Goal: Task Accomplishment & Management: Manage account settings

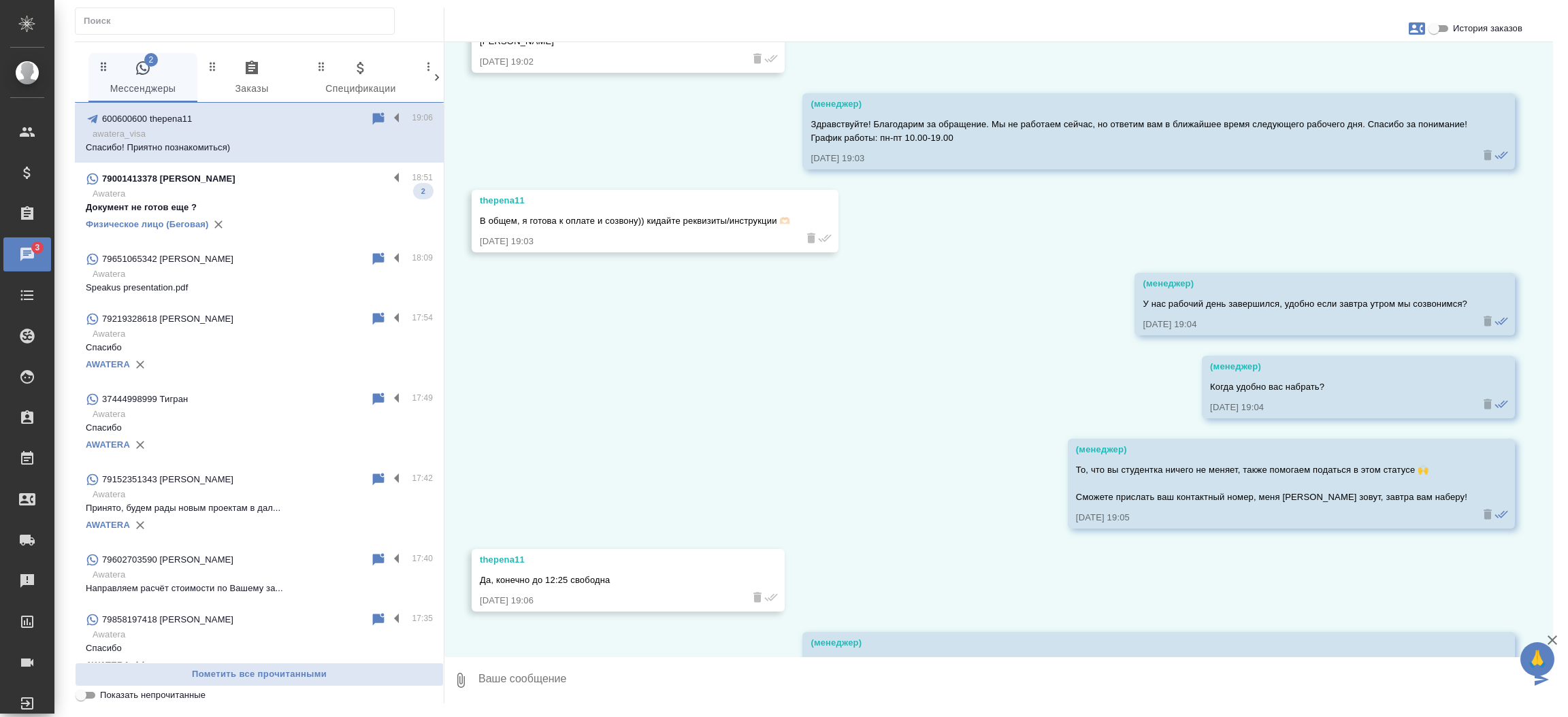
scroll to position [1898, 0]
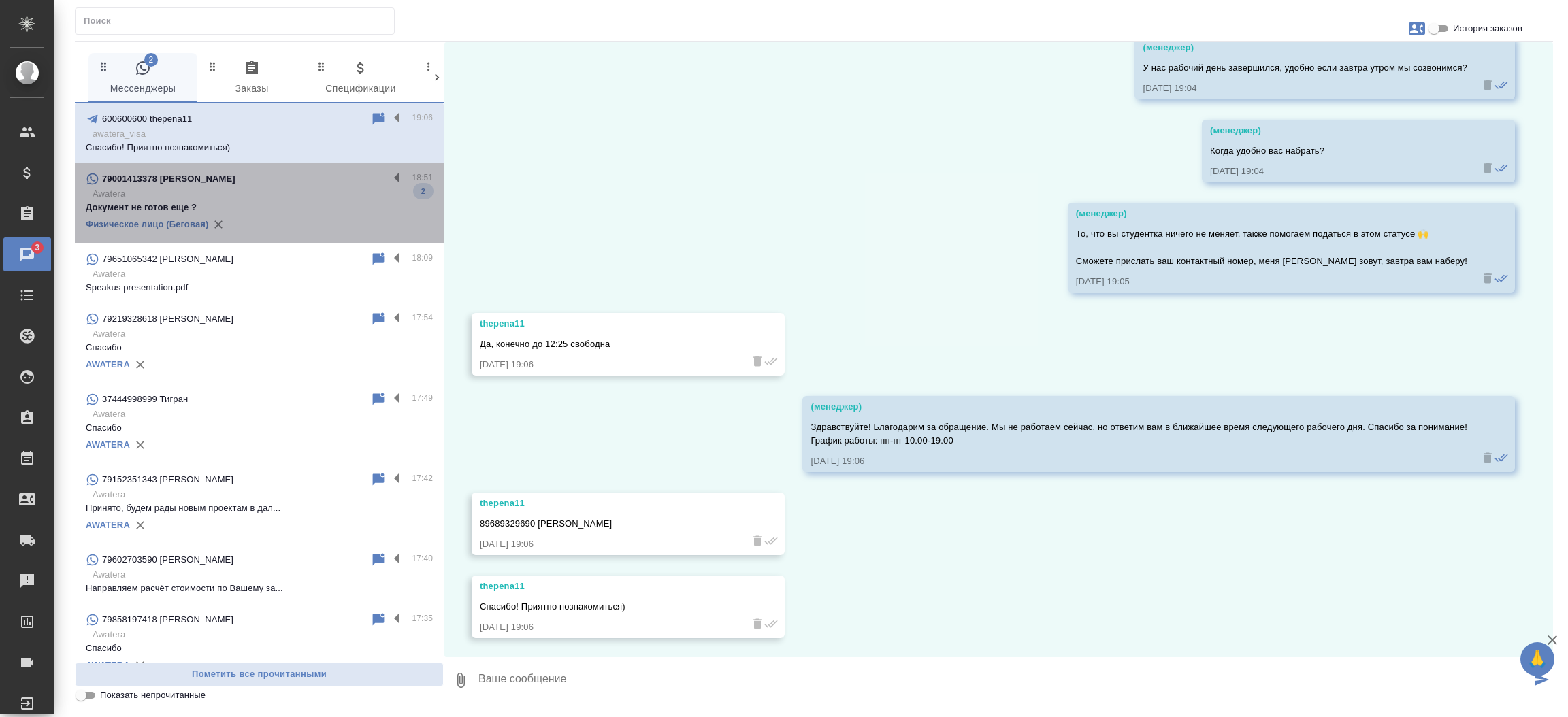
click at [296, 219] on div "Физическое лицо (Беговая)" at bounding box center [259, 224] width 347 height 20
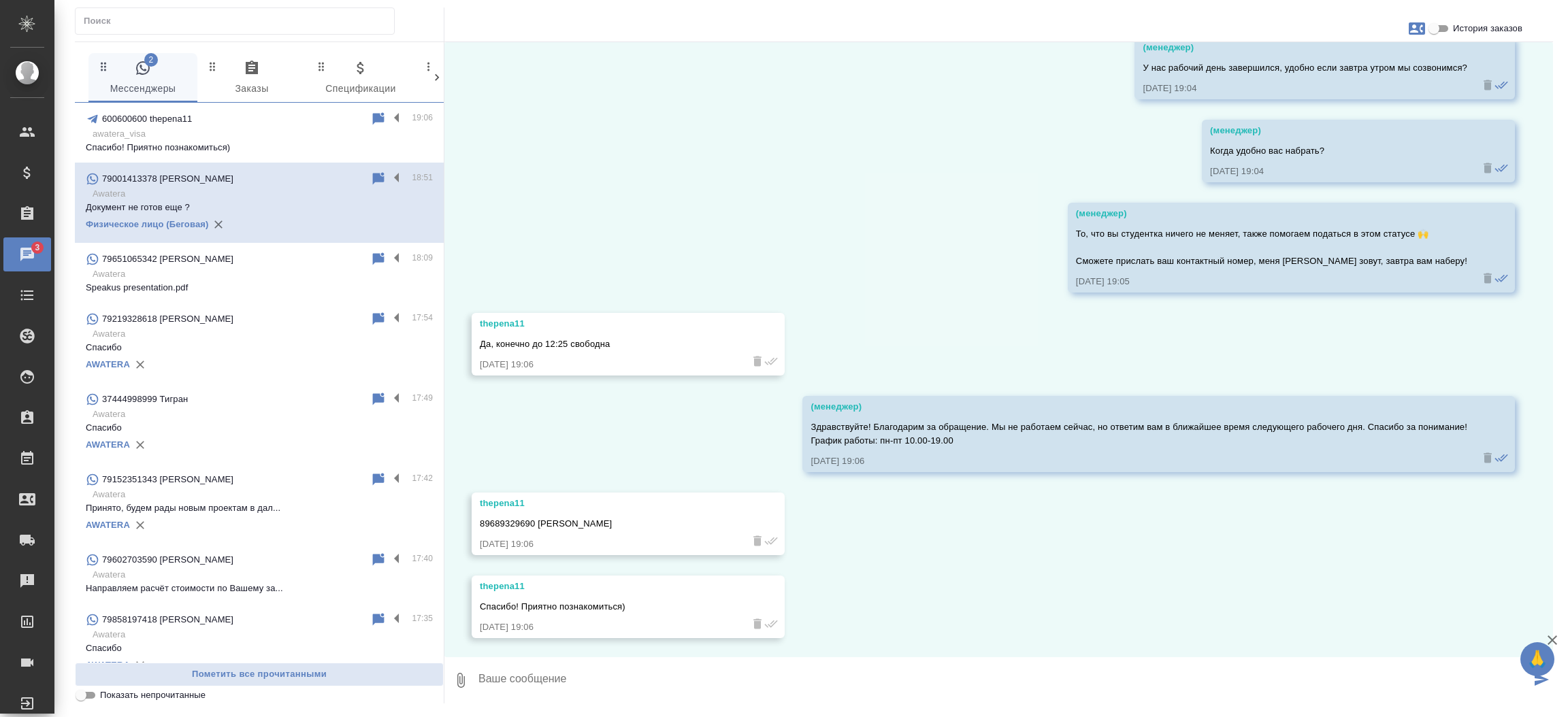
click at [1447, 27] on input "История заказов" at bounding box center [1434, 28] width 49 height 16
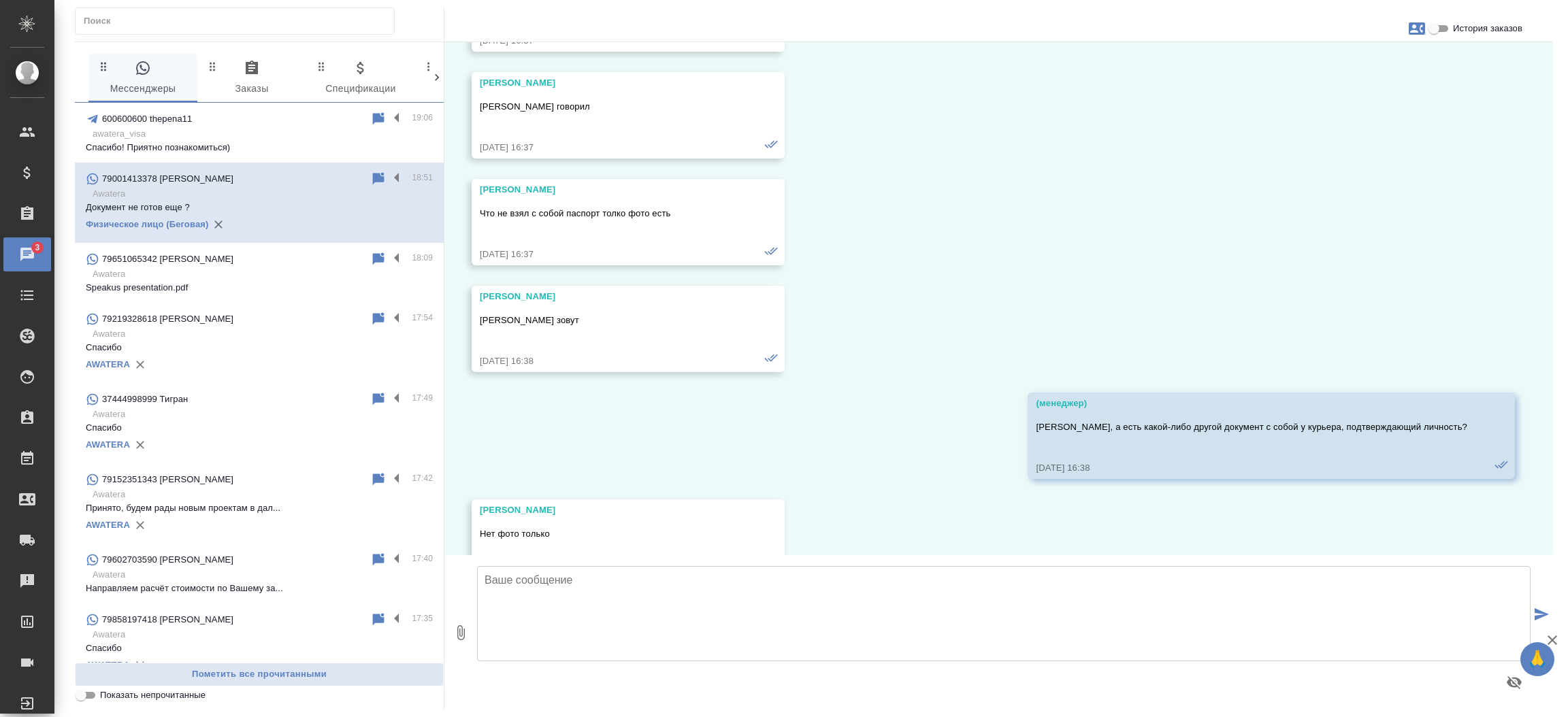
click at [1441, 27] on input "История заказов" at bounding box center [1434, 28] width 49 height 16
checkbox input "true"
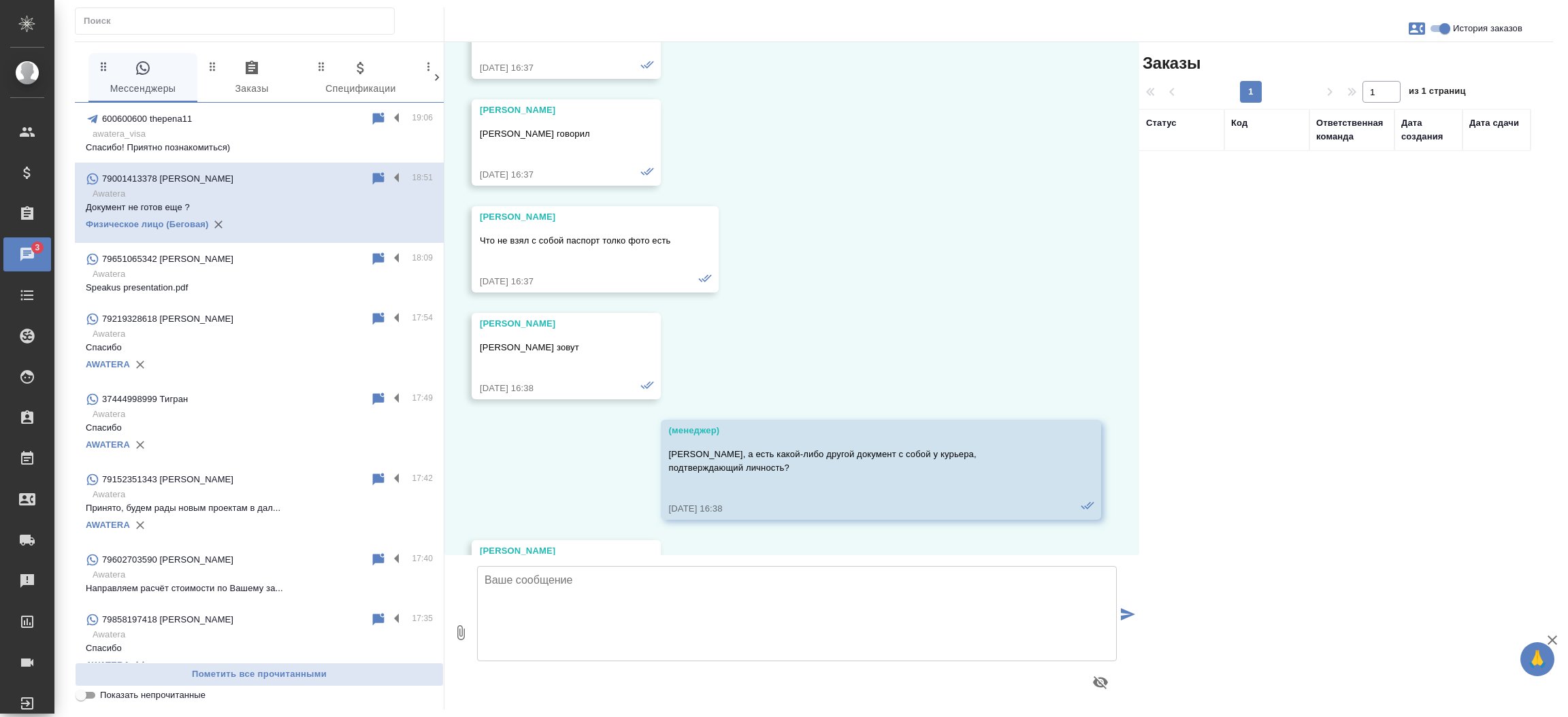
scroll to position [71731, 0]
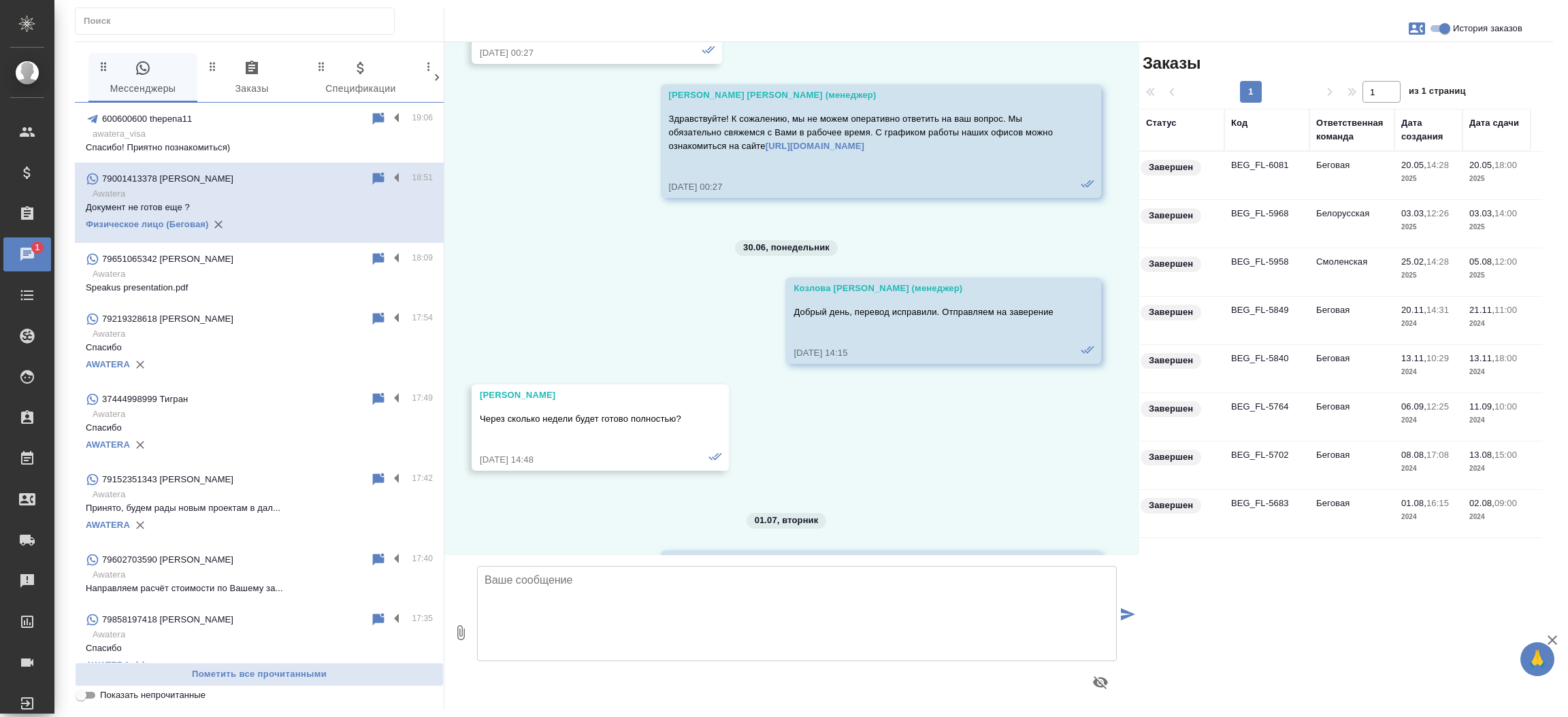
click at [1229, 165] on td "BEG_FL-6081" at bounding box center [1266, 175] width 85 height 48
click at [1231, 165] on td "BEG_FL-6081" at bounding box center [1266, 175] width 85 height 48
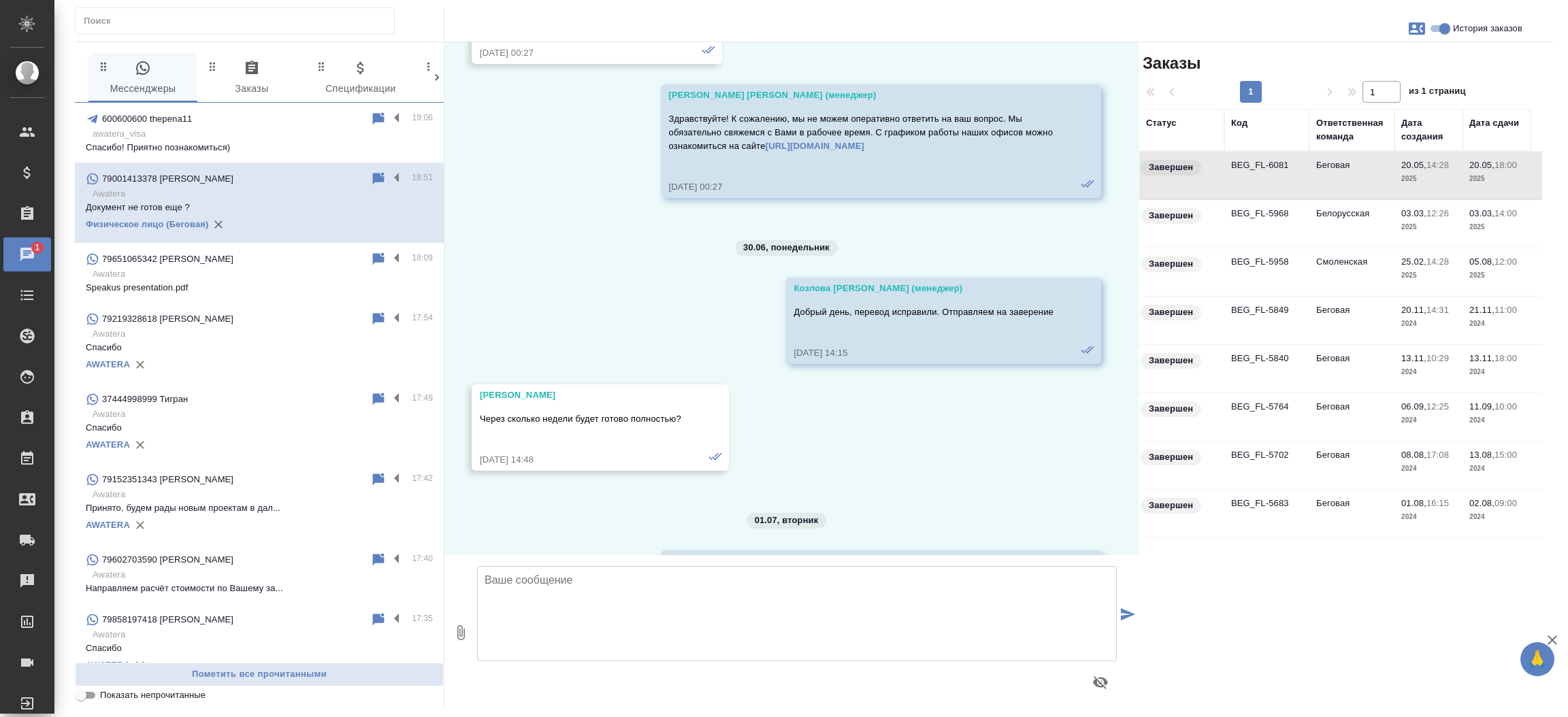
click at [1257, 161] on td "BEG_FL-6081" at bounding box center [1266, 175] width 85 height 48
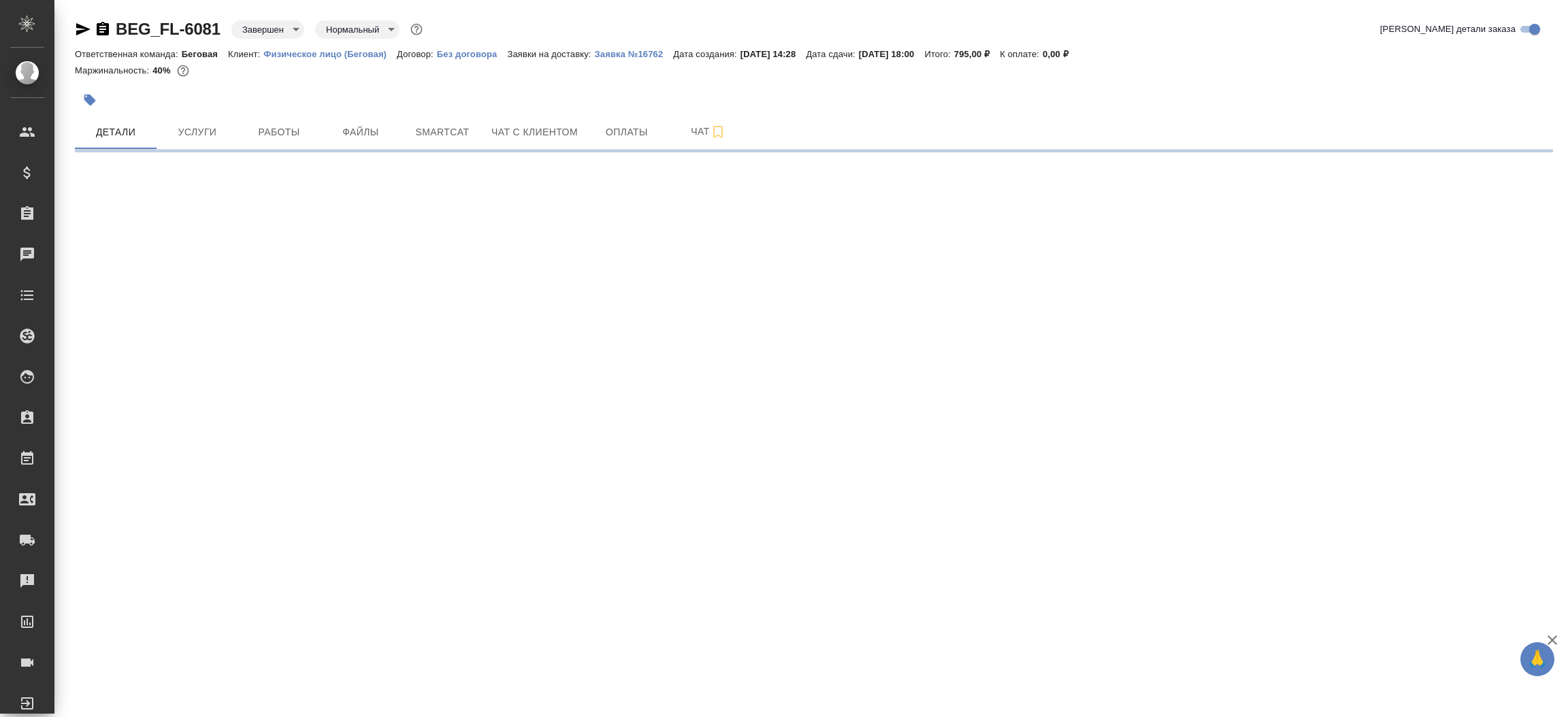
select select "RU"
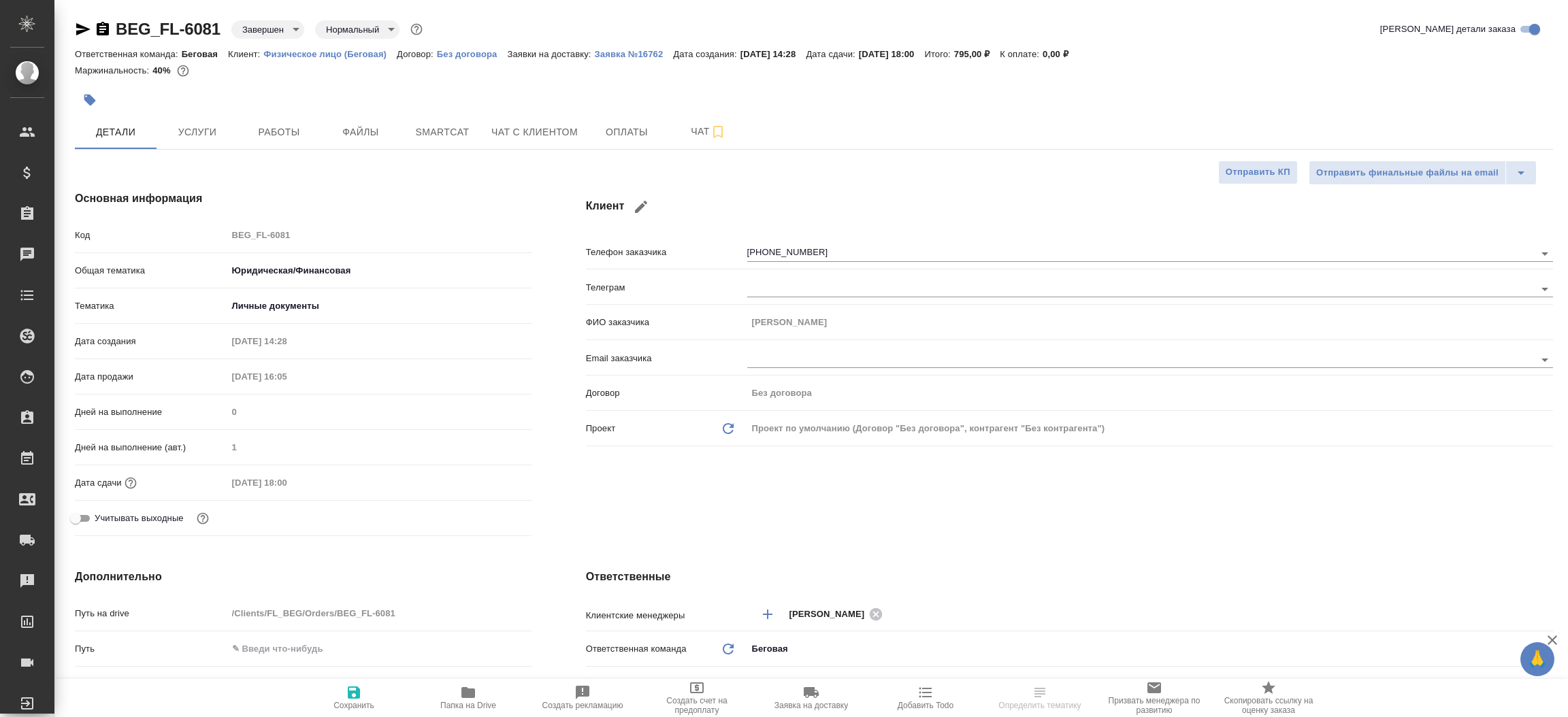
type textarea "x"
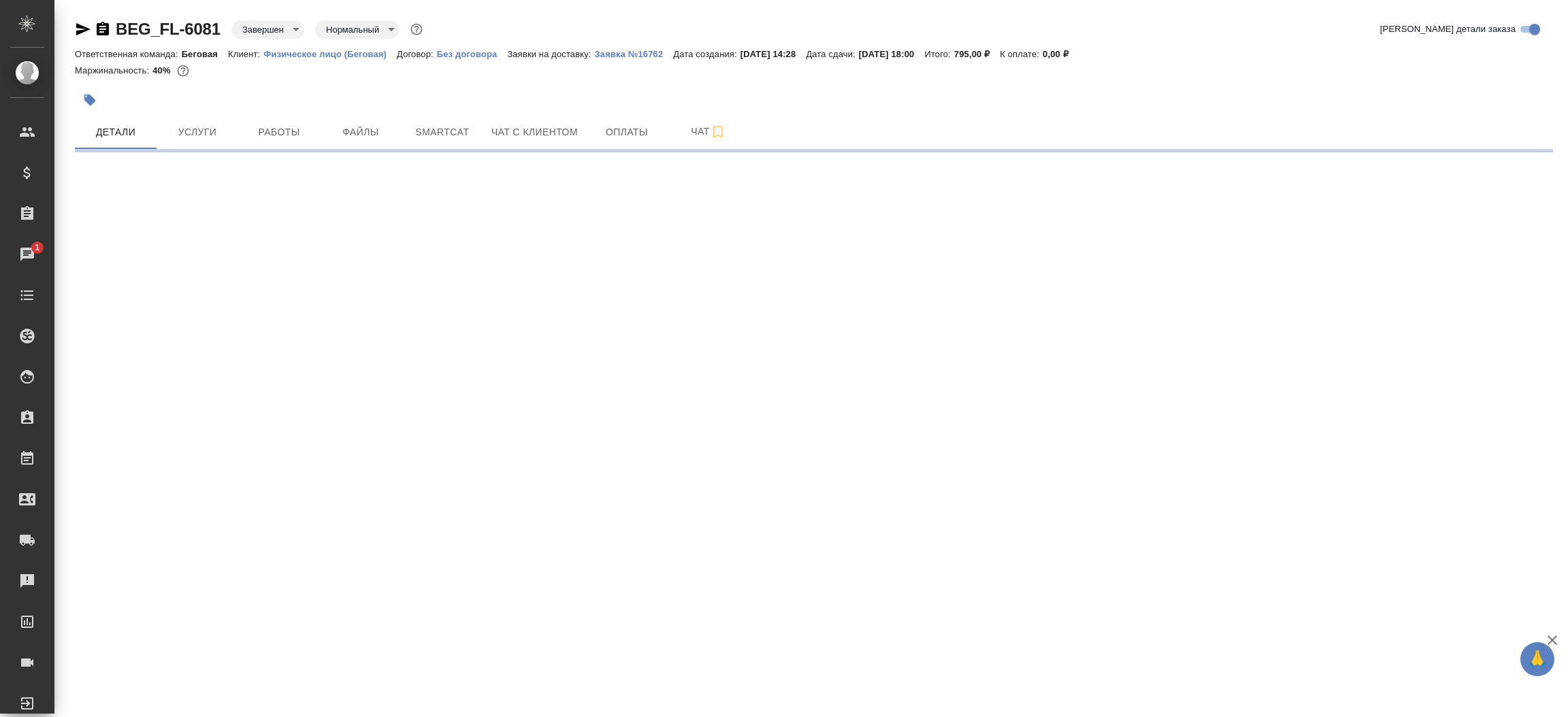
select select "RU"
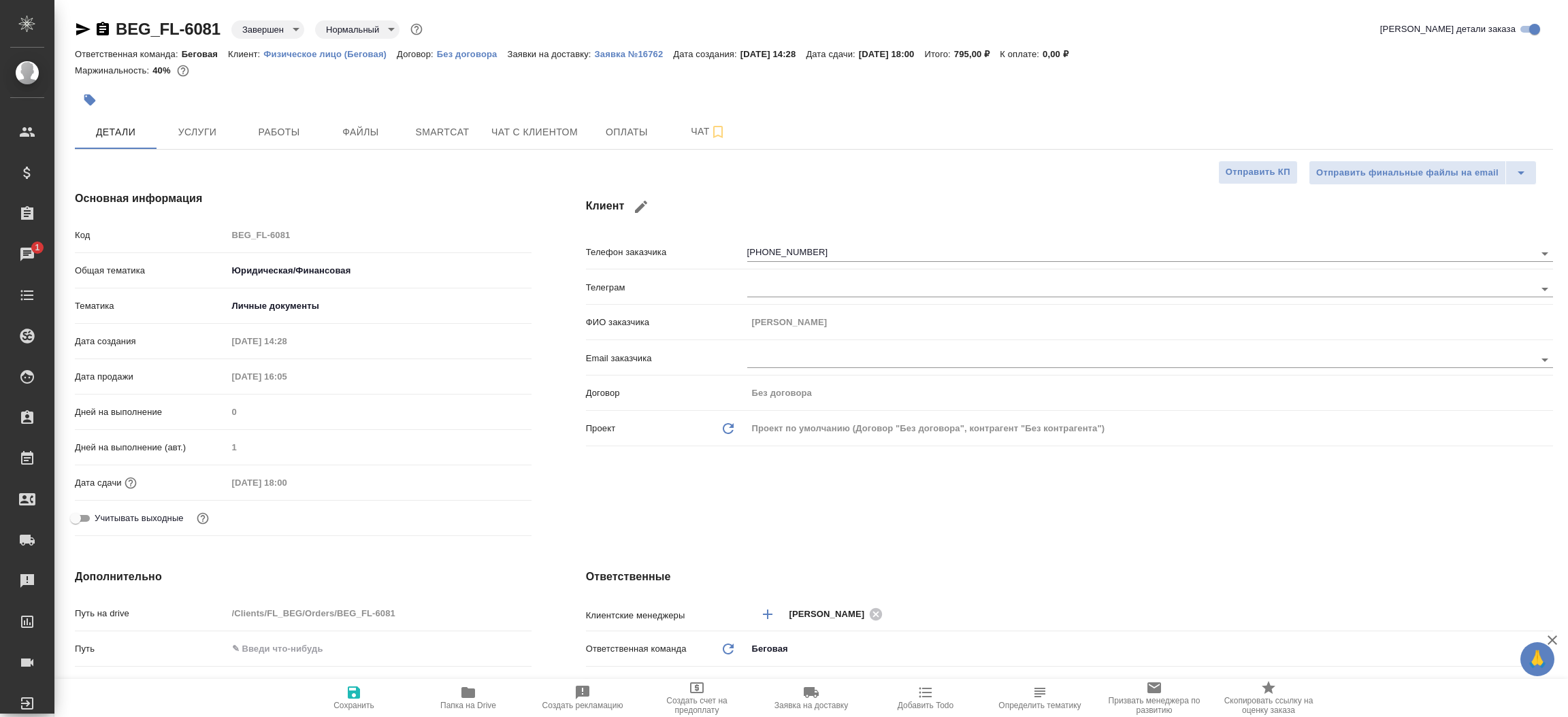
type textarea "x"
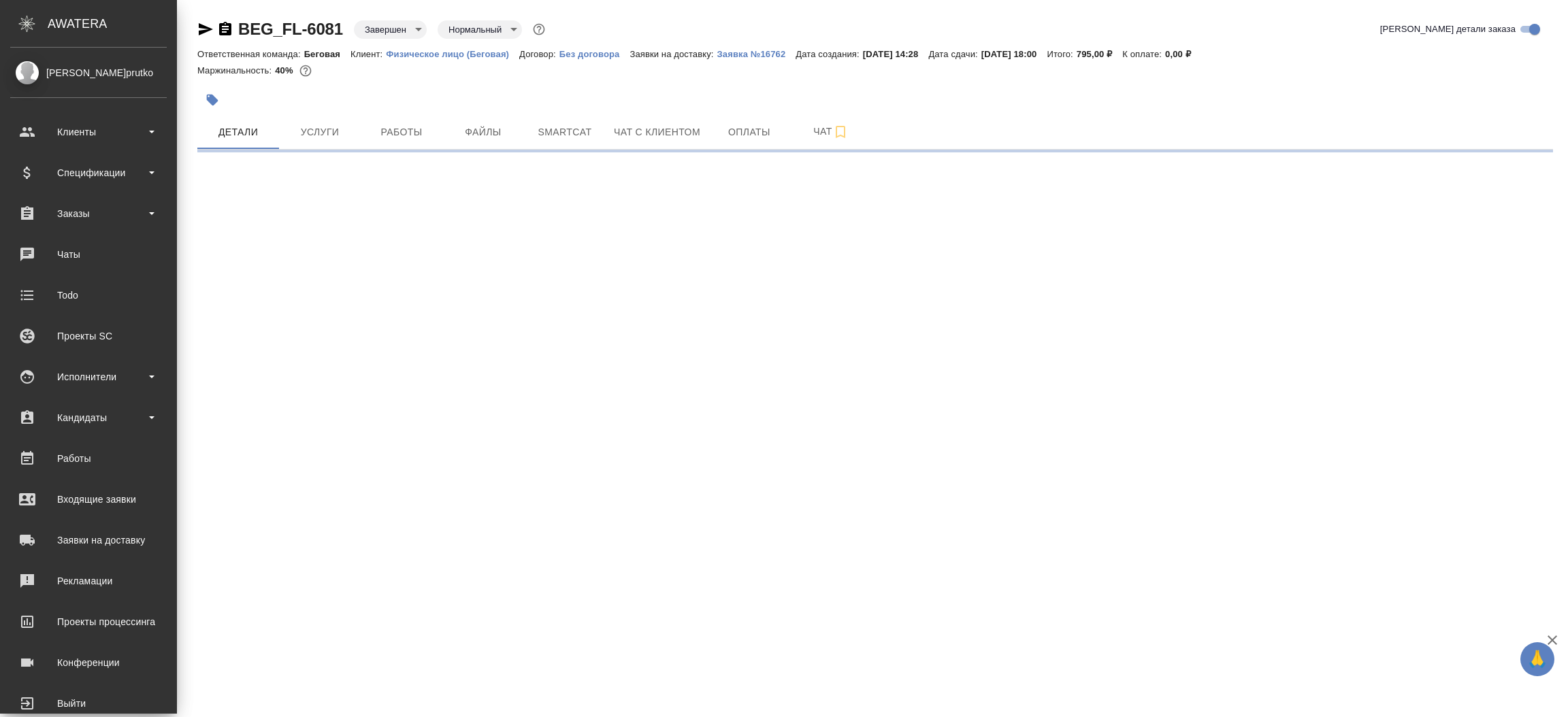
select select "RU"
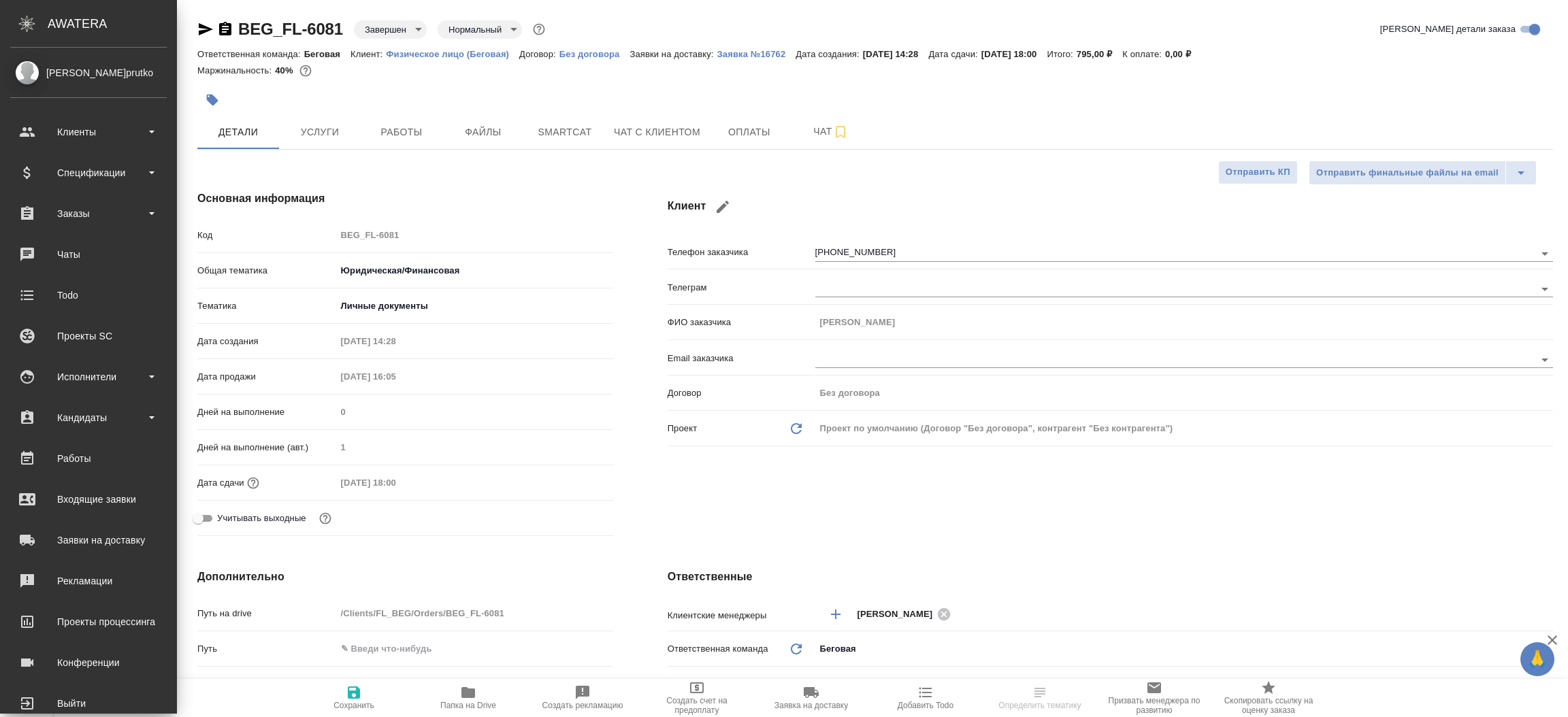
type textarea "x"
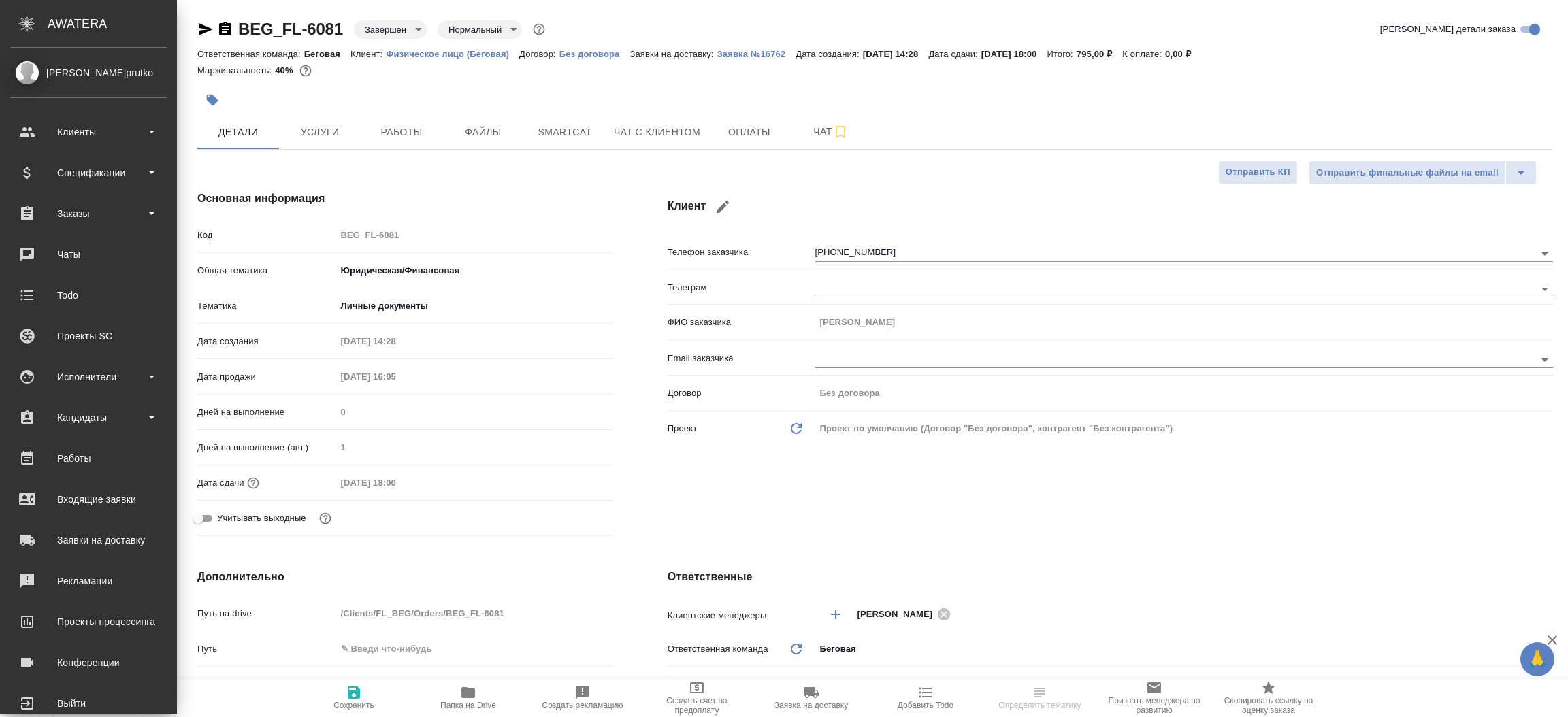
type textarea "x"
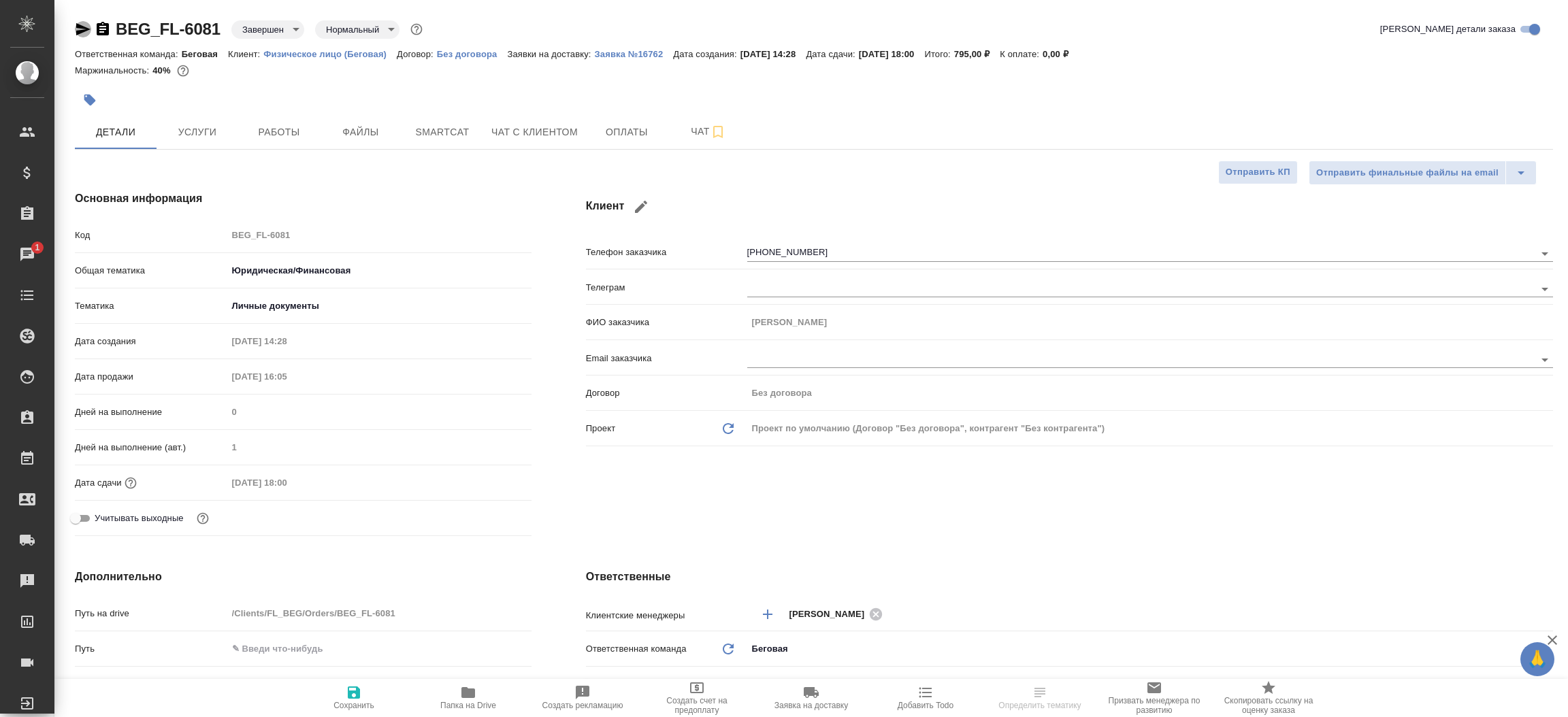
click at [75, 30] on icon "button" at bounding box center [83, 29] width 16 height 16
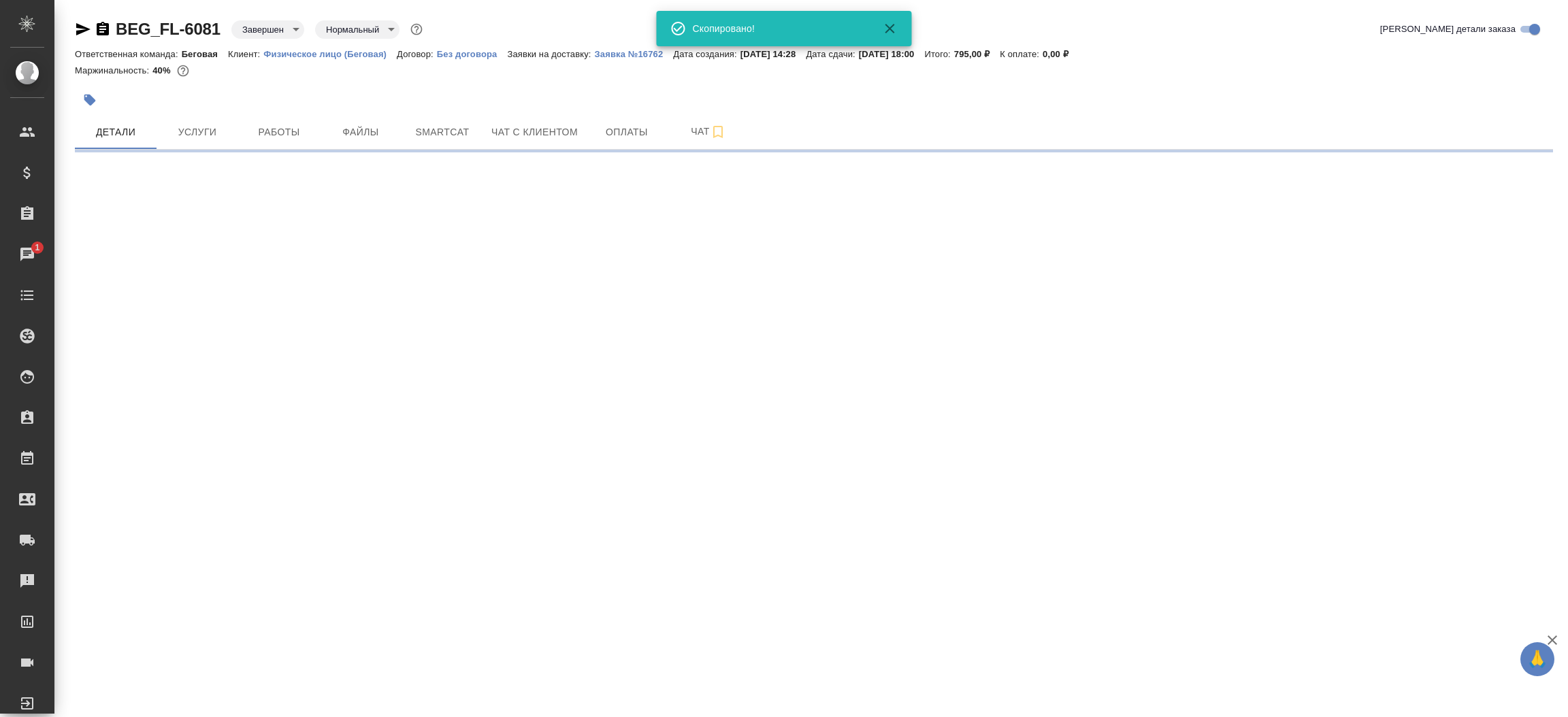
select select "RU"
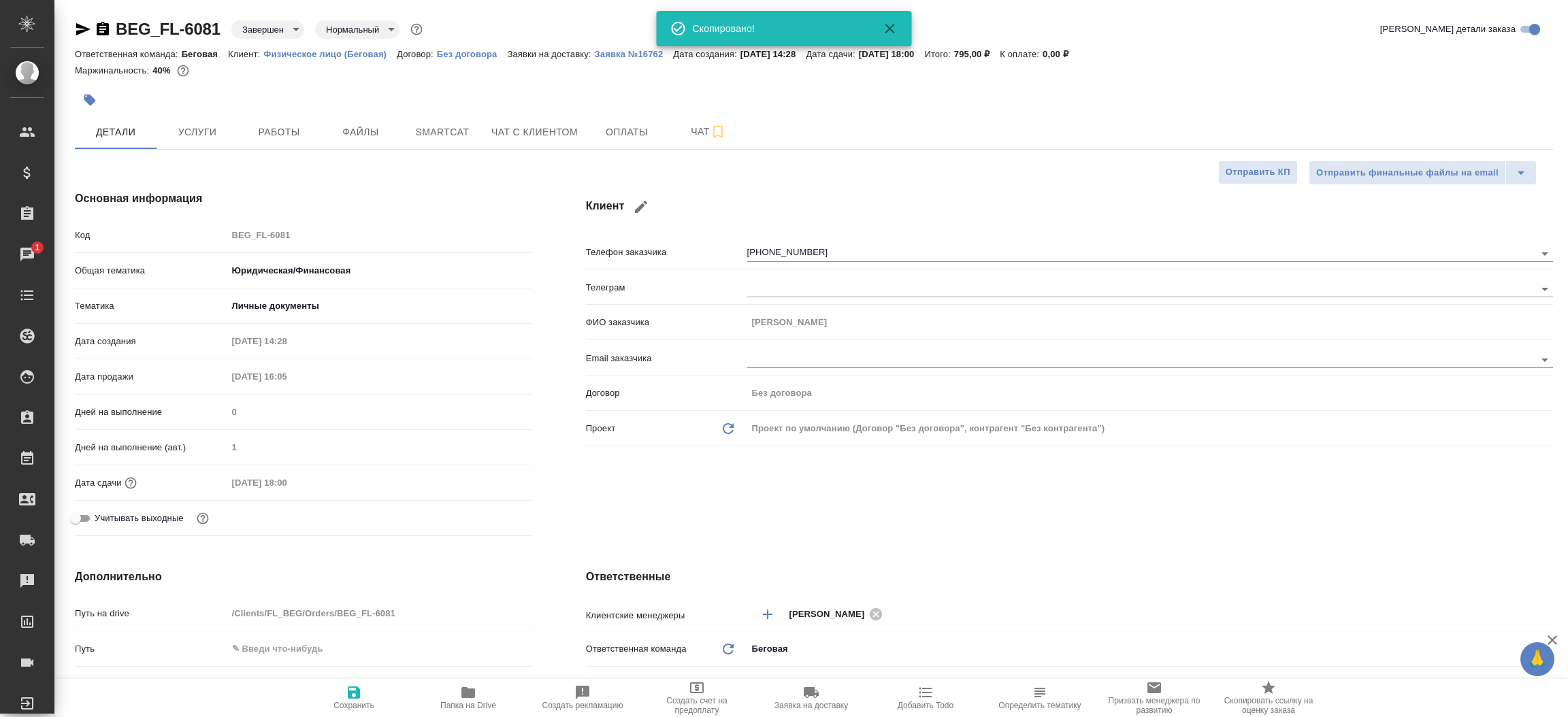
type textarea "x"
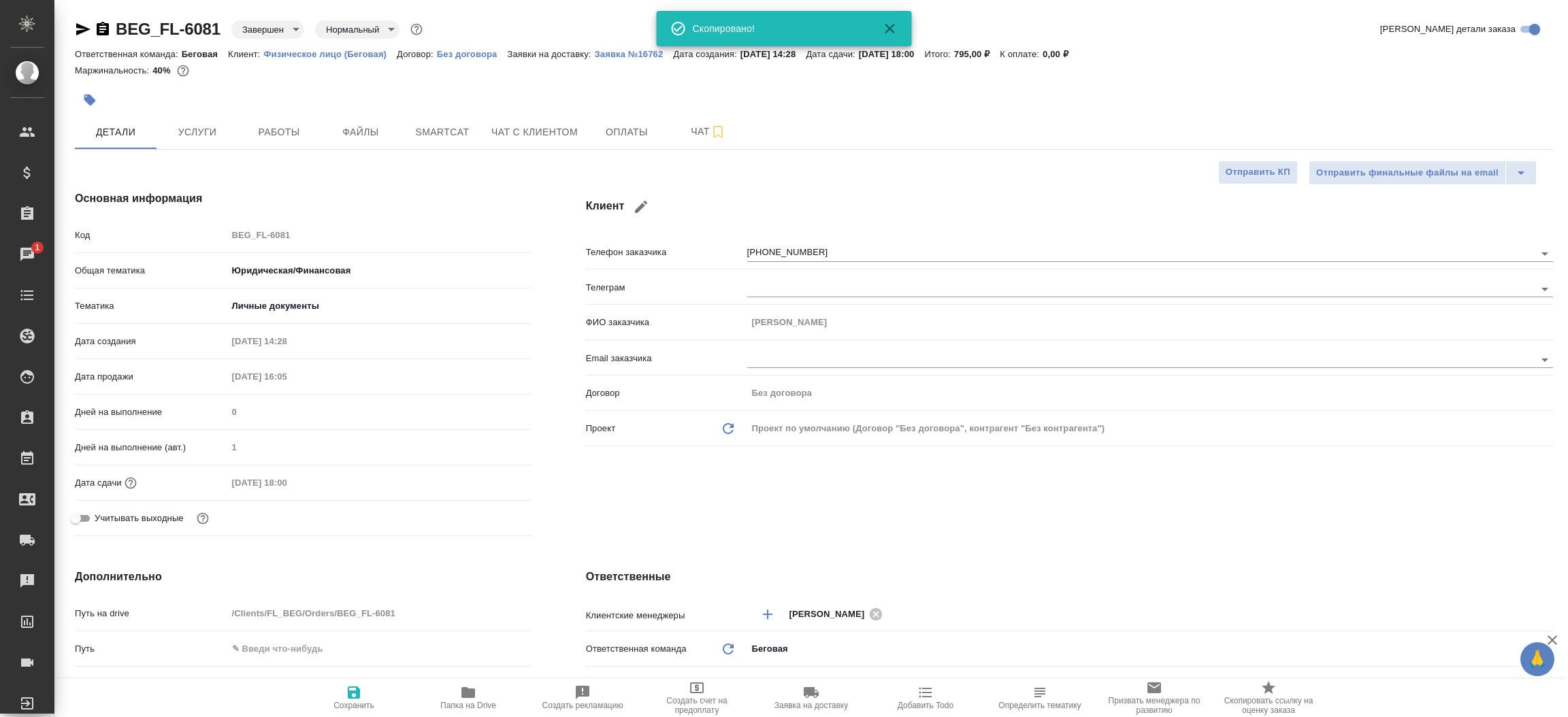
type textarea "x"
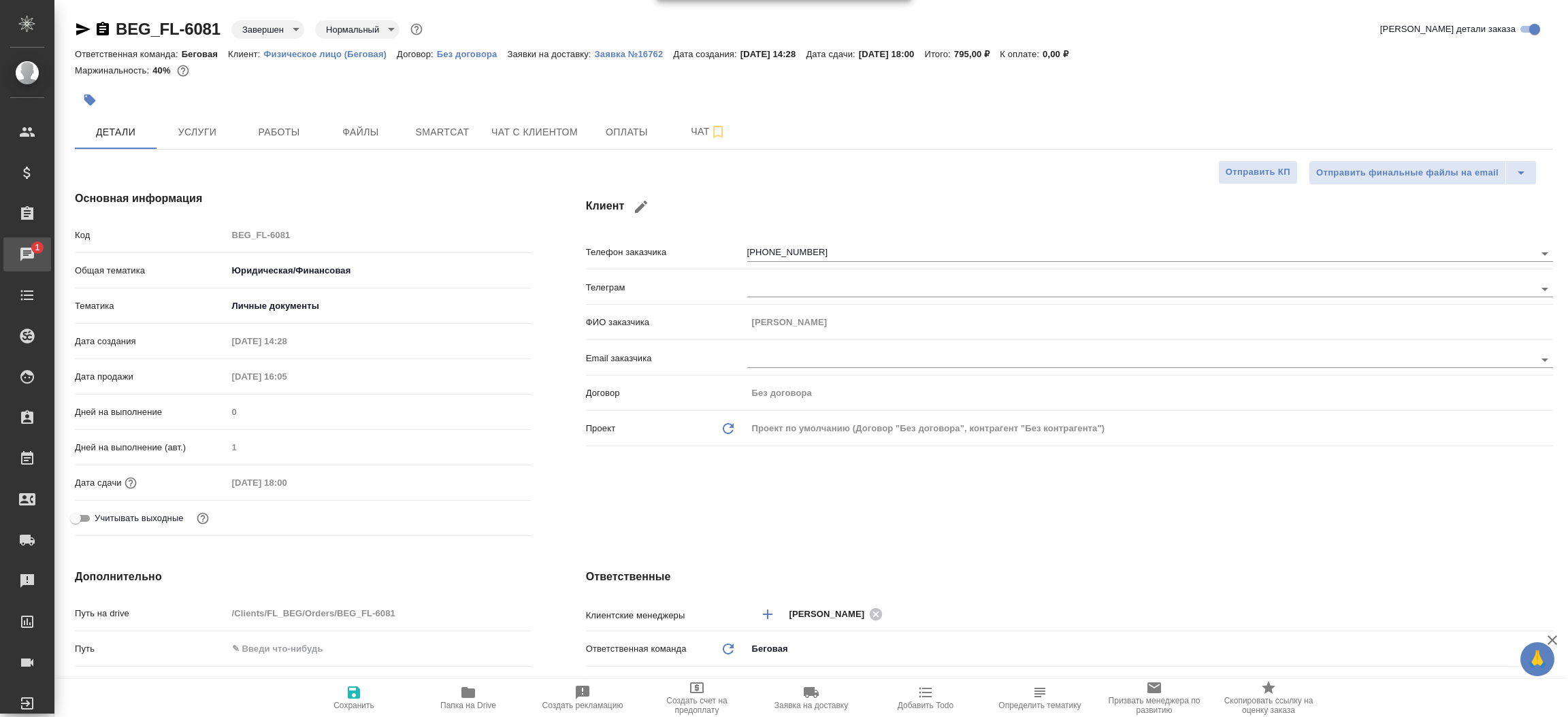
type textarea "x"
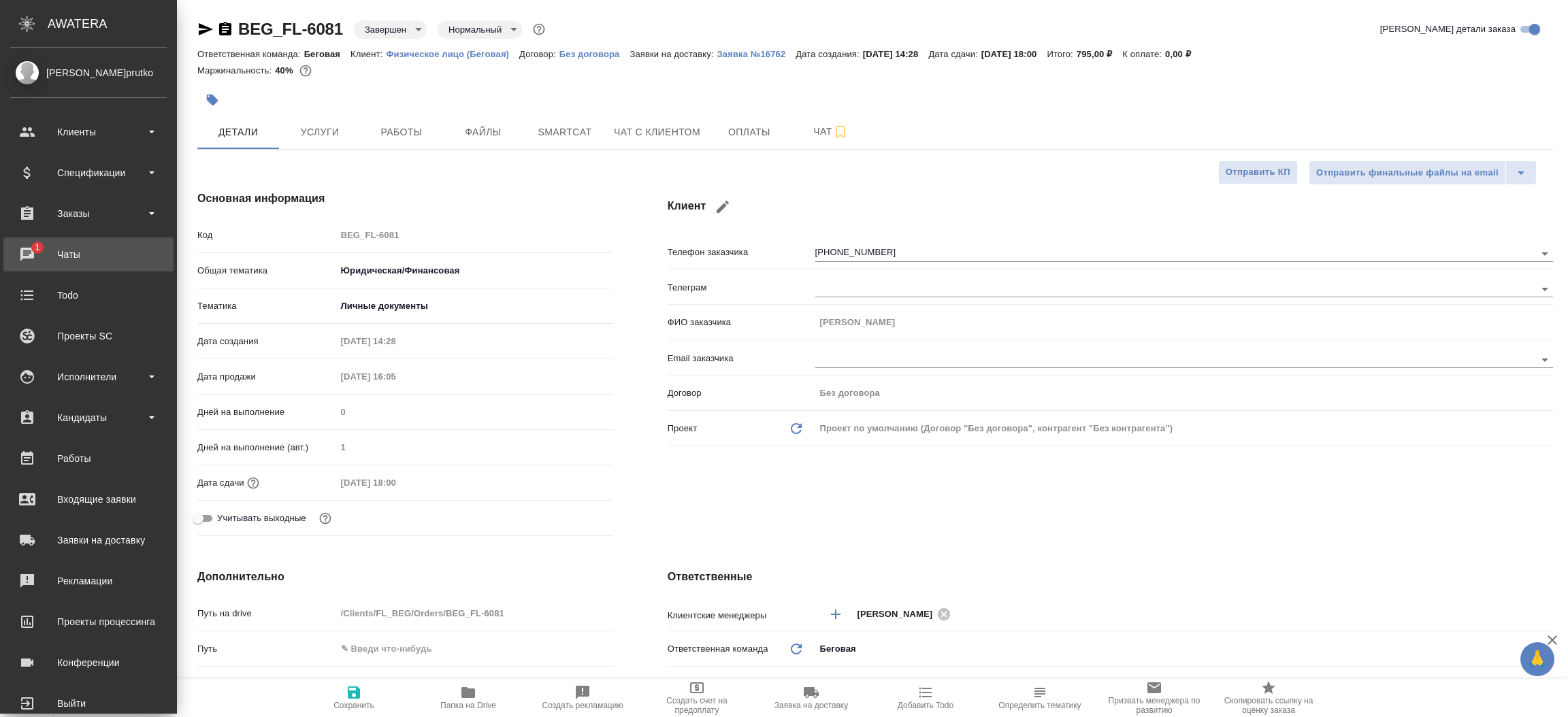
type textarea "x"
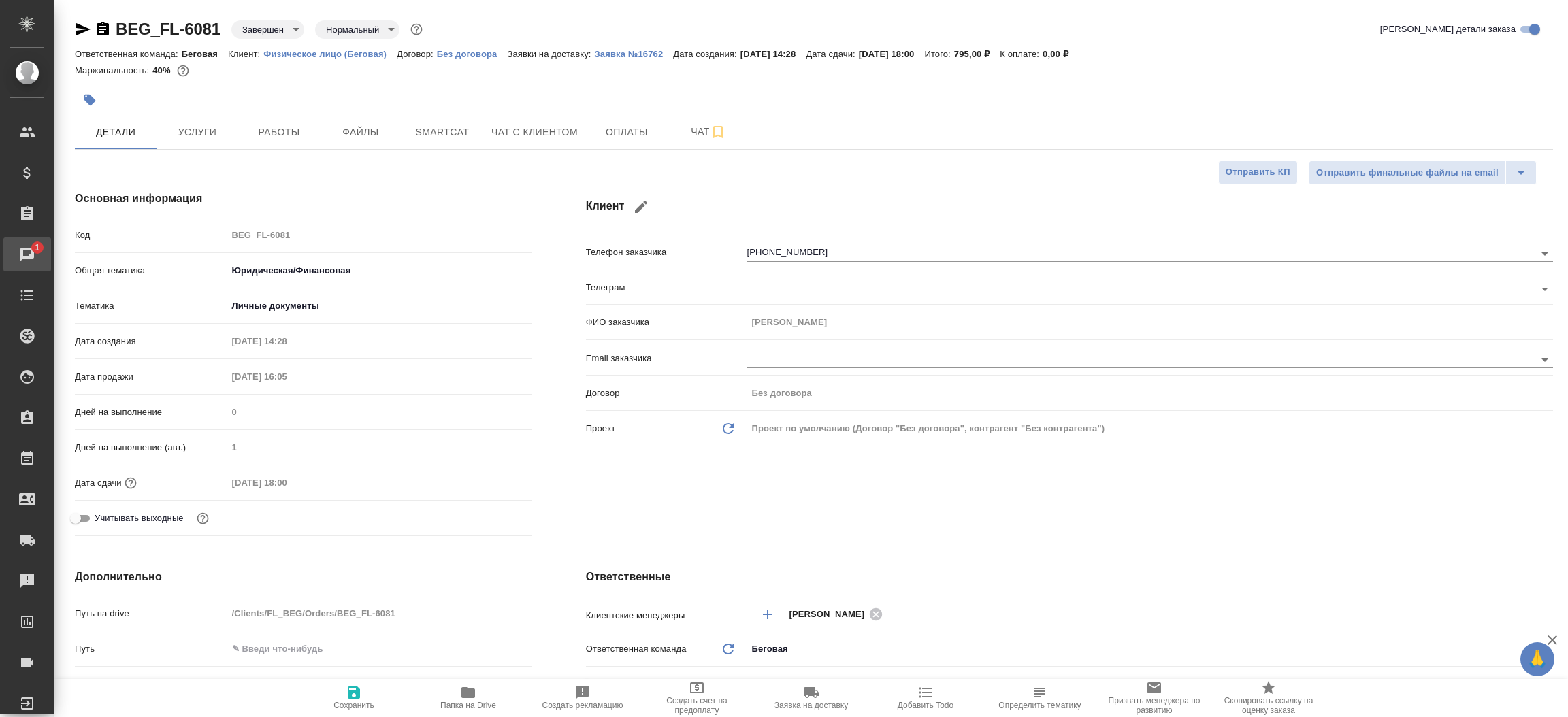
click at [34, 251] on link "1 Чаты" at bounding box center [27, 255] width 48 height 34
